Goal: Information Seeking & Learning: Learn about a topic

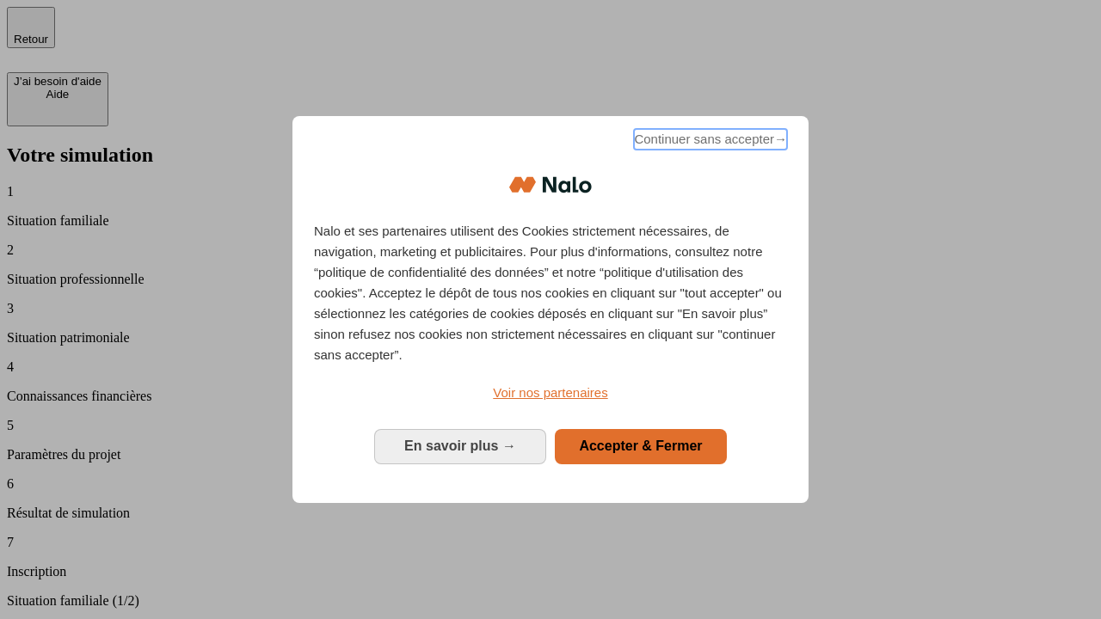
click at [709, 142] on span "Continuer sans accepter →" at bounding box center [710, 139] width 153 height 21
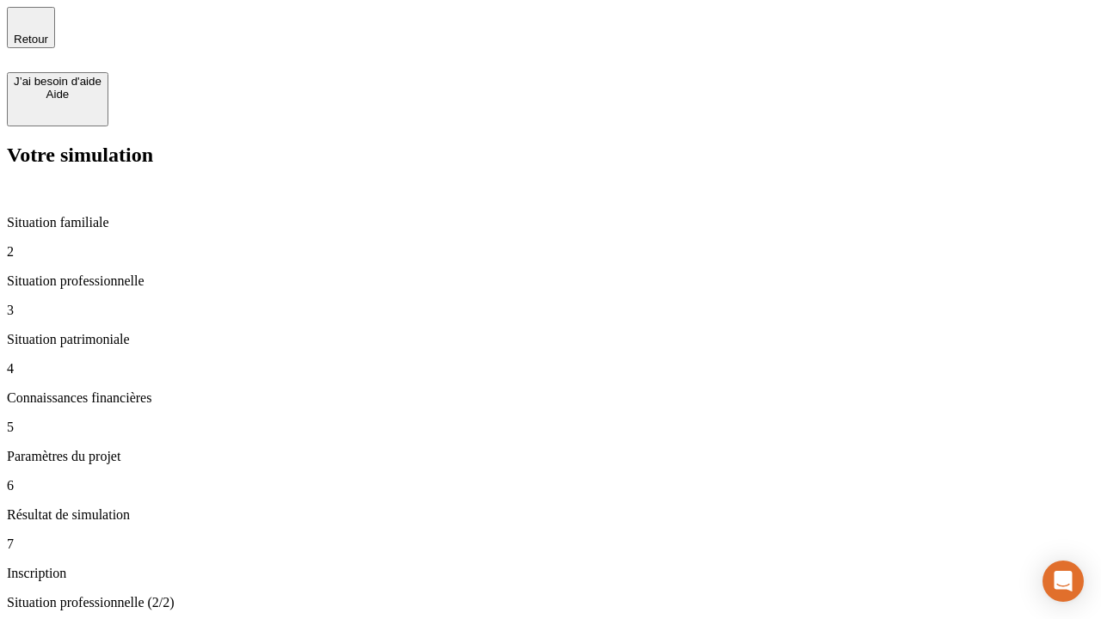
type input "30 000"
type input "40 000"
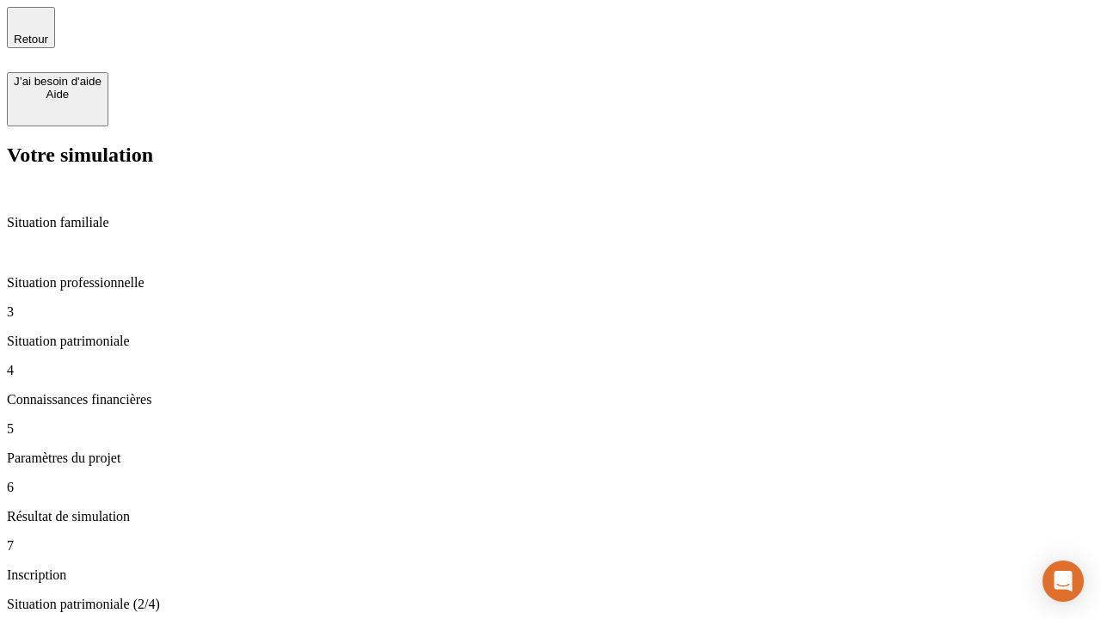
type input "1 100"
type input "20"
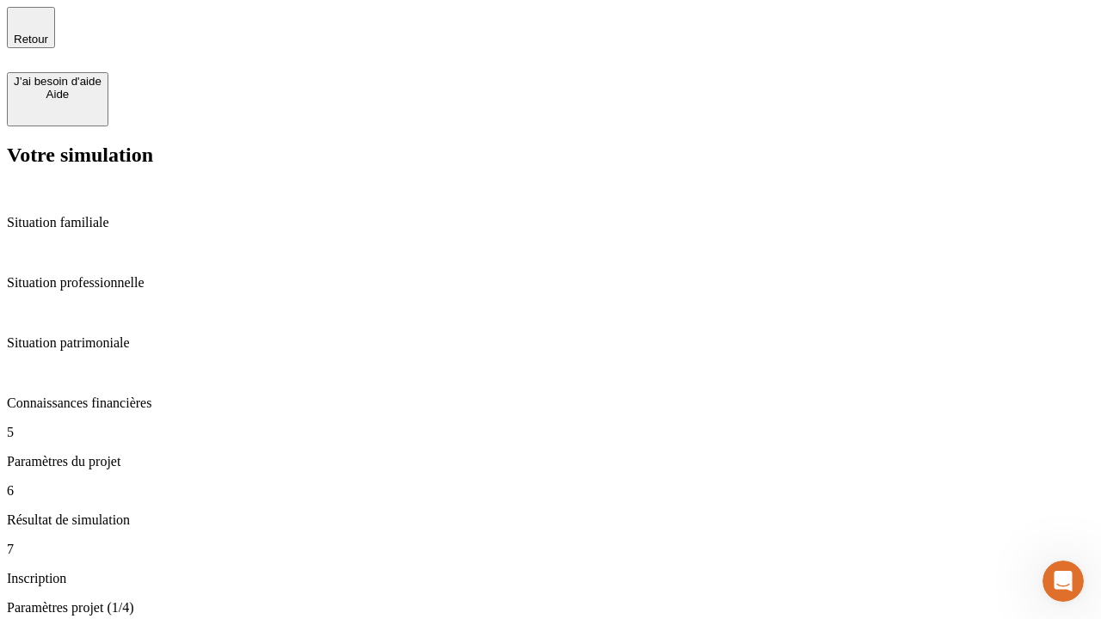
type input "40"
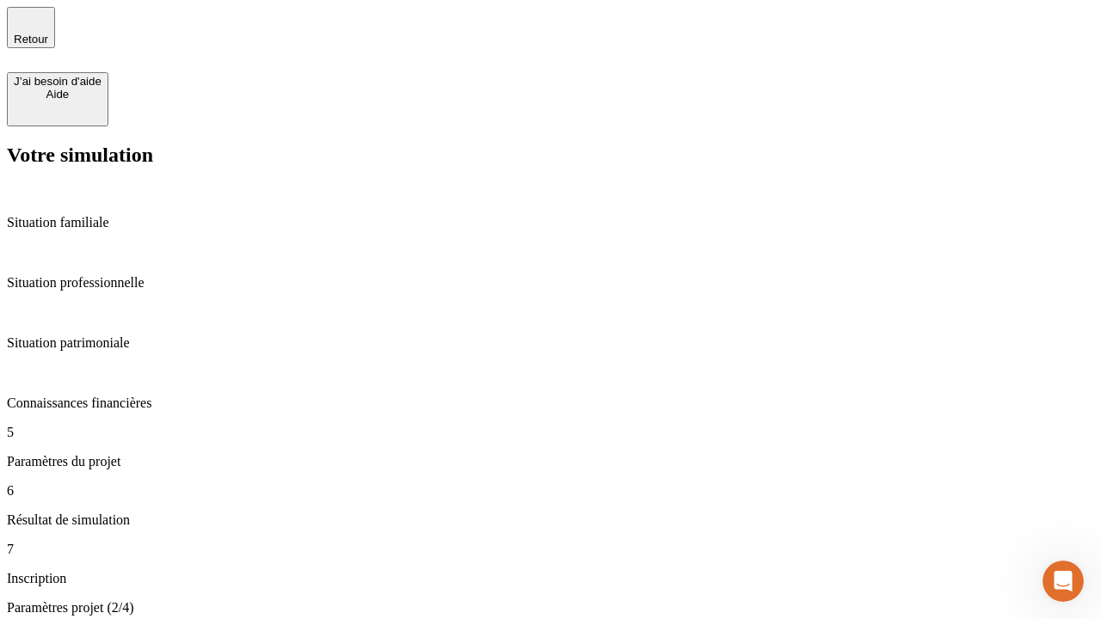
type input "50 000"
type input "640"
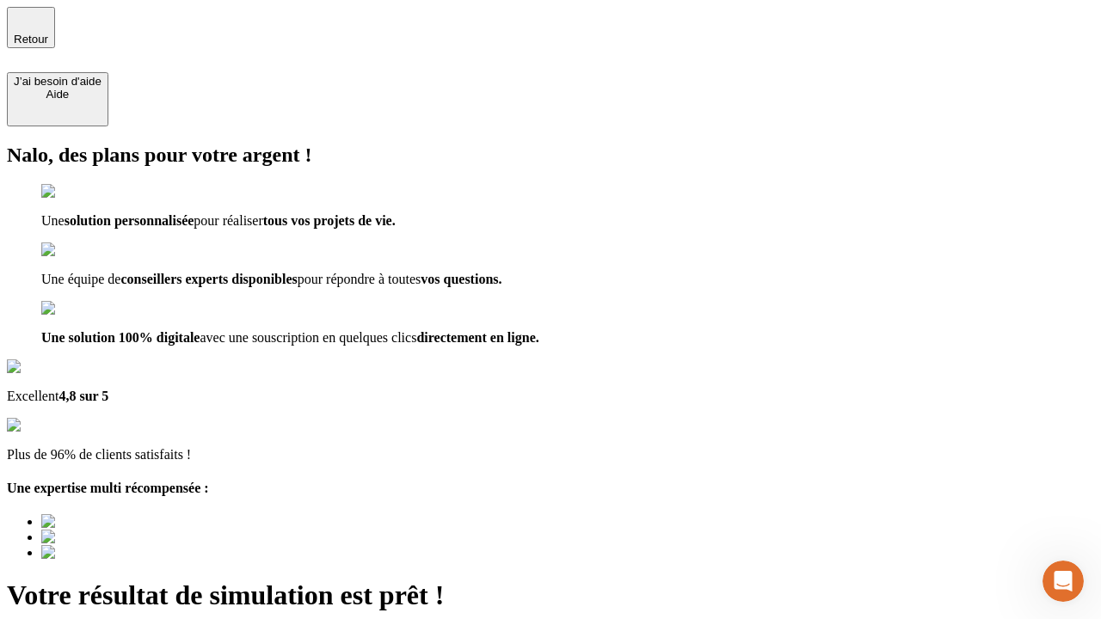
type input "[EMAIL_ADDRESS][DOMAIN_NAME]"
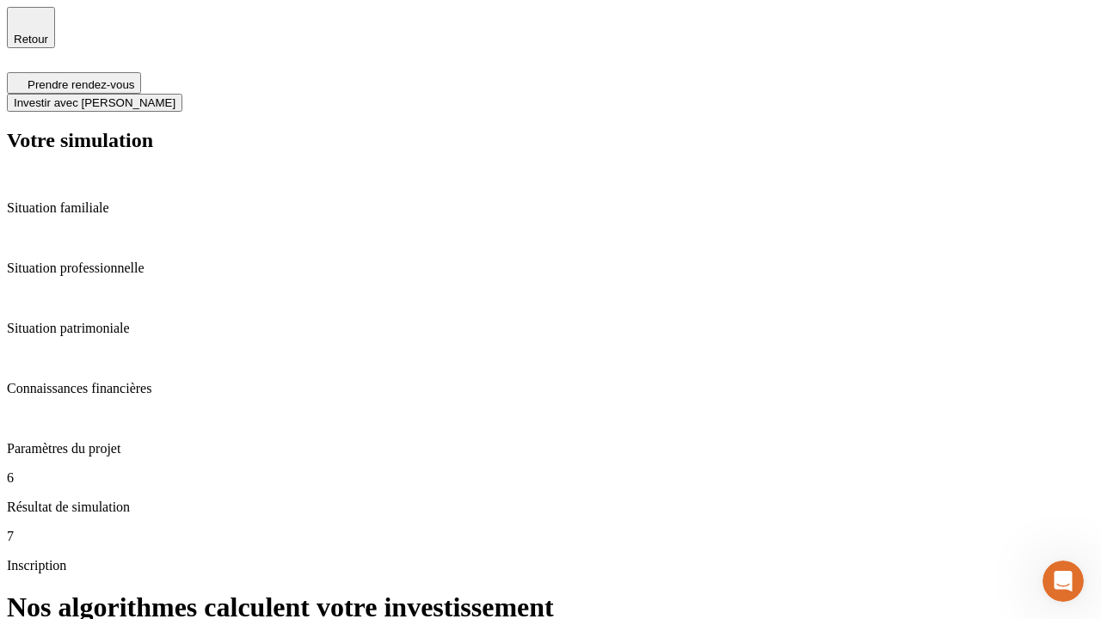
scroll to position [7, 0]
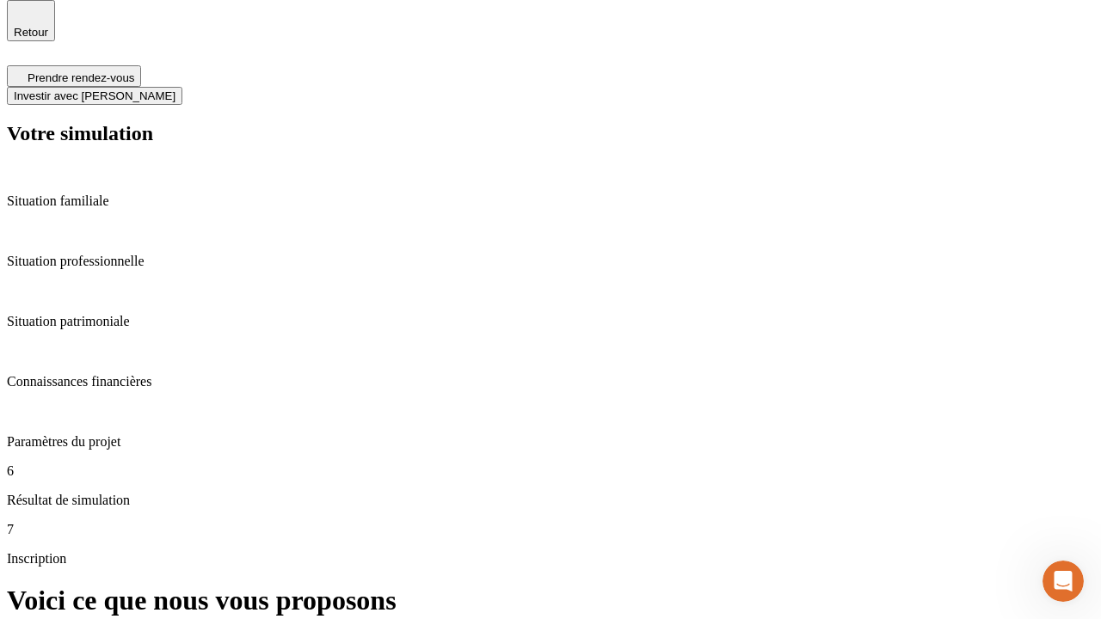
click at [176, 89] on span "Investir avec [PERSON_NAME]" at bounding box center [95, 95] width 162 height 13
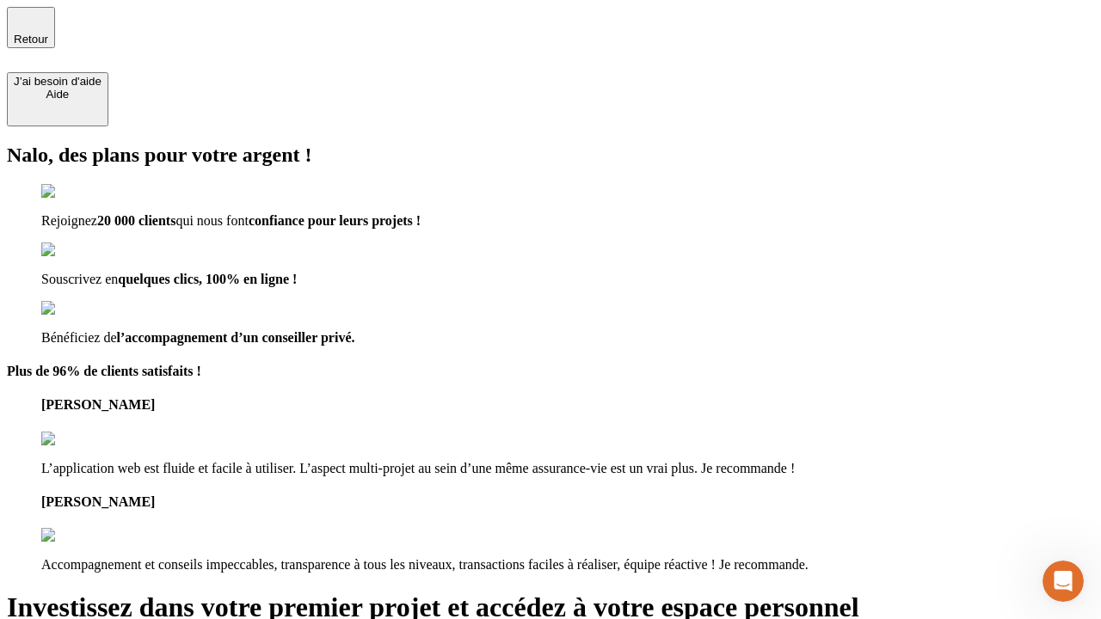
type input "abc"
